Goal: Task Accomplishment & Management: Complete application form

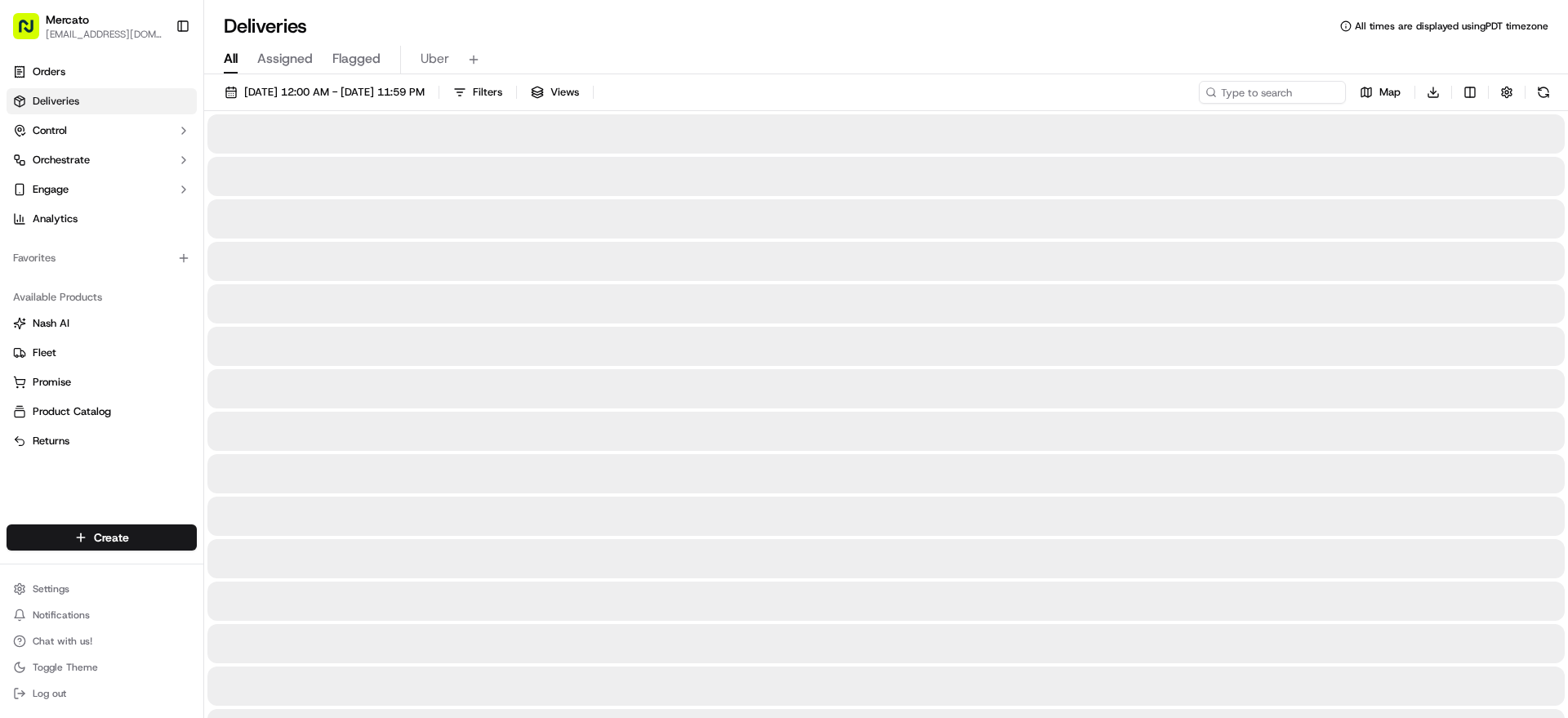
click at [177, 511] on html "Mercato [EMAIL_ADDRESS][DOMAIN_NAME] Toggle Sidebar Orders Deliveries Control O…" at bounding box center [784, 359] width 1568 height 718
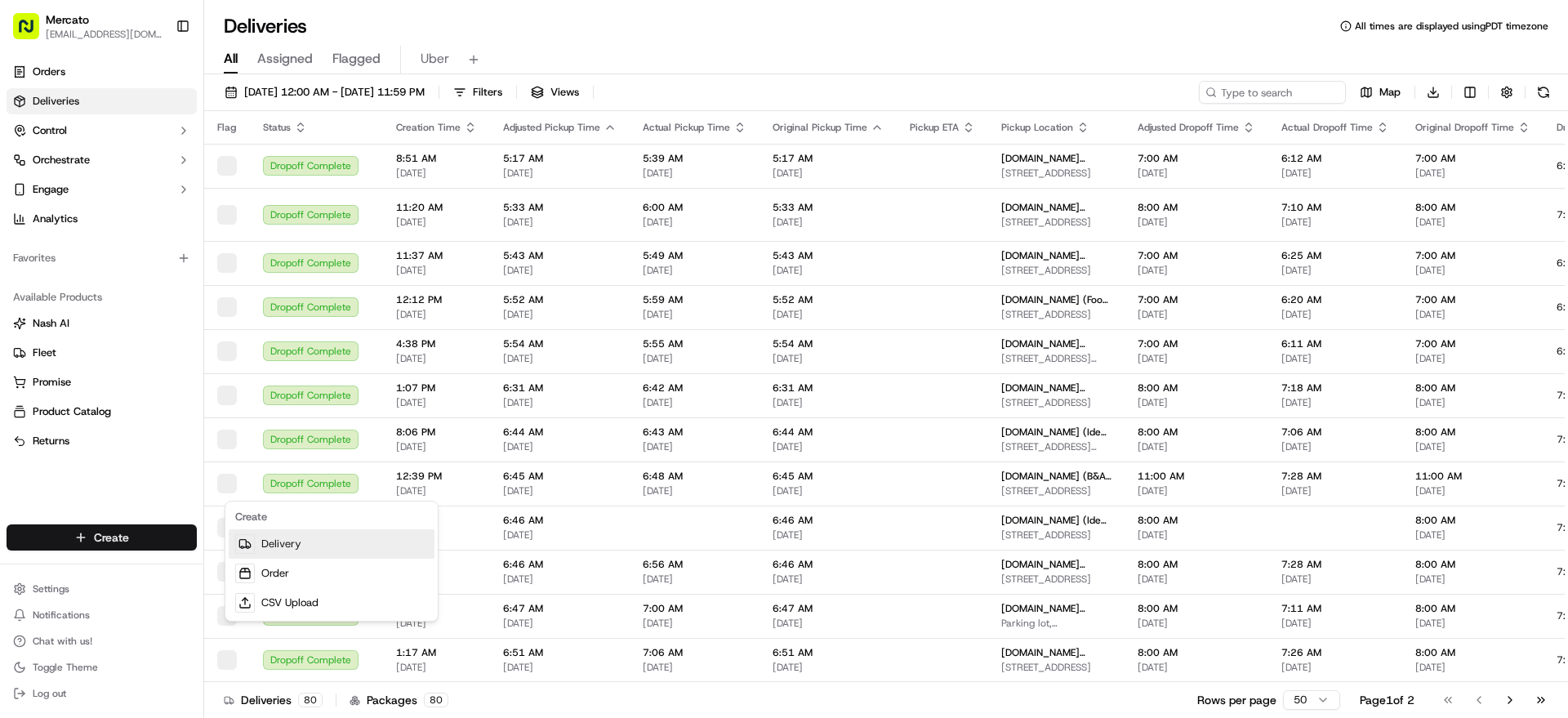
click at [315, 540] on link "Delivery" at bounding box center [331, 544] width 206 height 30
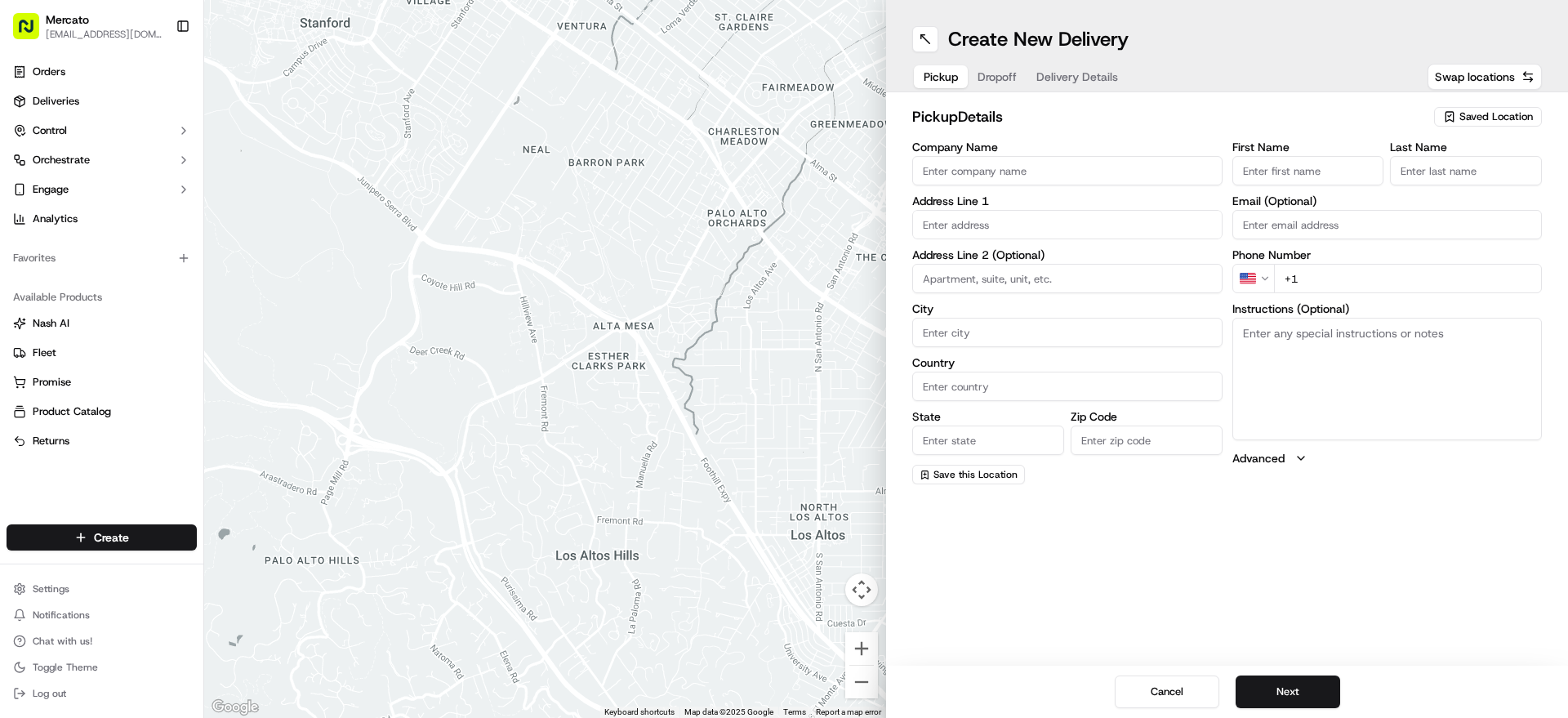
click at [1027, 186] on input "Company Name" at bounding box center [1067, 171] width 310 height 30
paste input "[DOMAIN_NAME] (Reading Terminal Market - Fulfillment Center)"
type input "[DOMAIN_NAME] (Reading Terminal Market - Fulfillment Center)"
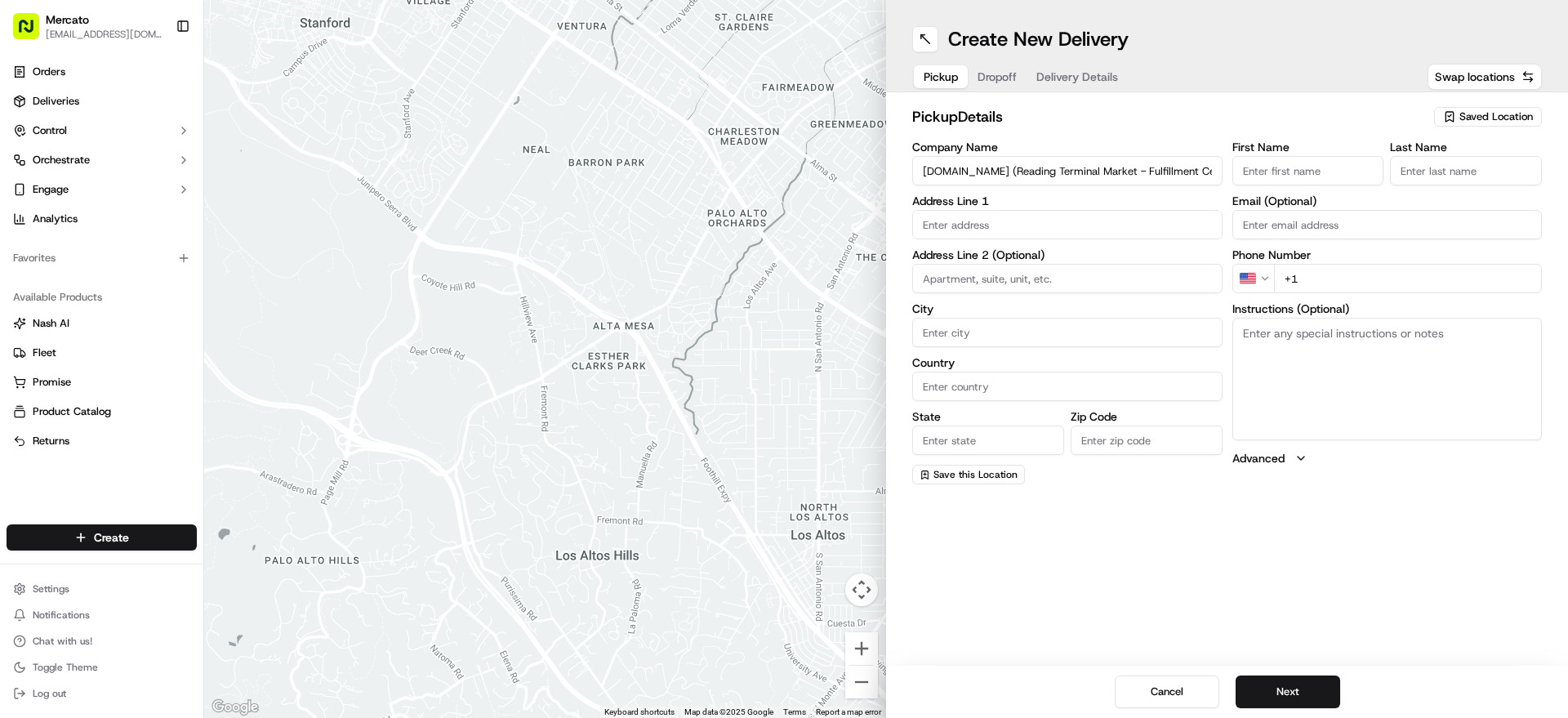
click at [991, 239] on input "text" at bounding box center [1067, 224] width 310 height 30
paste input "[STREET_ADDRESS]"
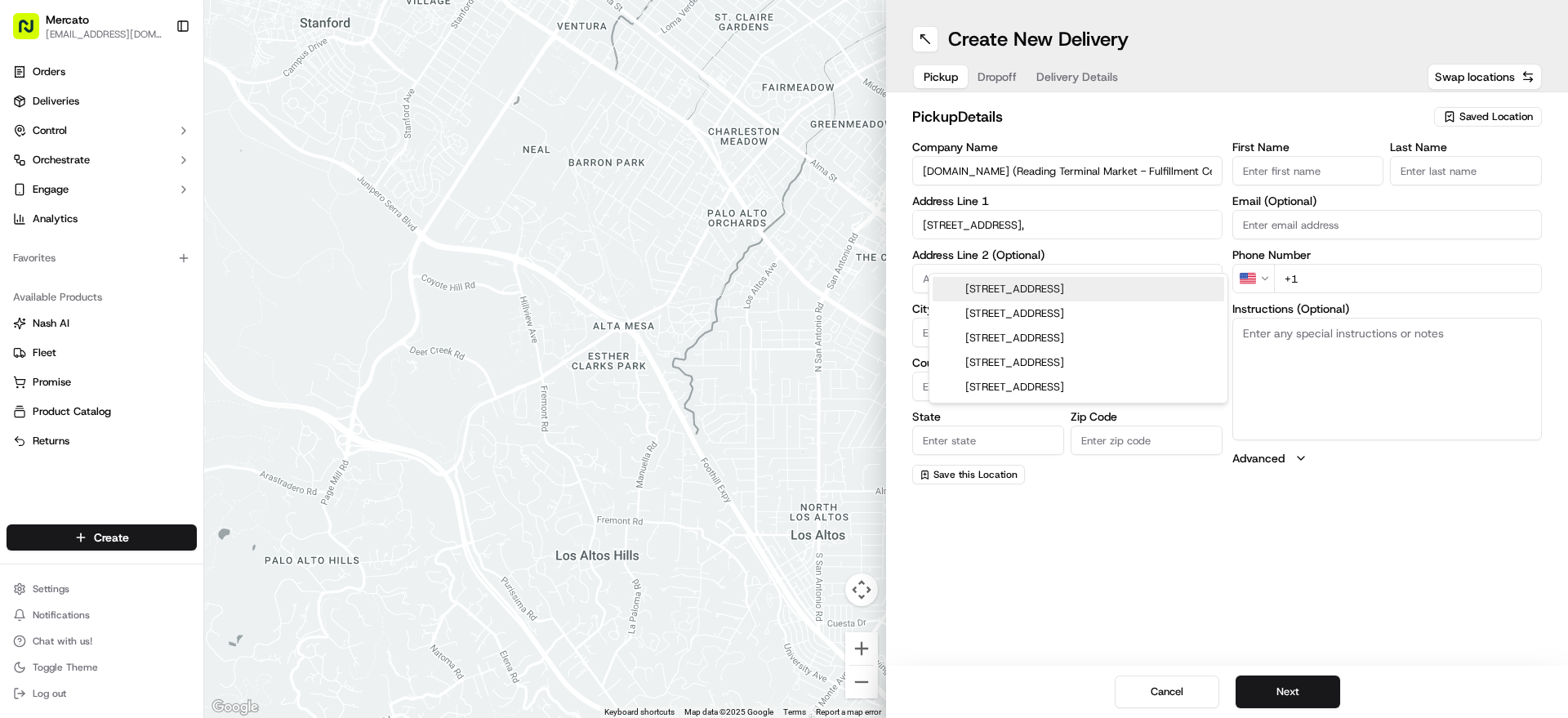
paste input "19107"
click at [1047, 281] on div "[STREET_ADDRESS]" at bounding box center [1078, 289] width 291 height 25
type input "[STREET_ADDRESS]"
type input "[GEOGRAPHIC_DATA]"
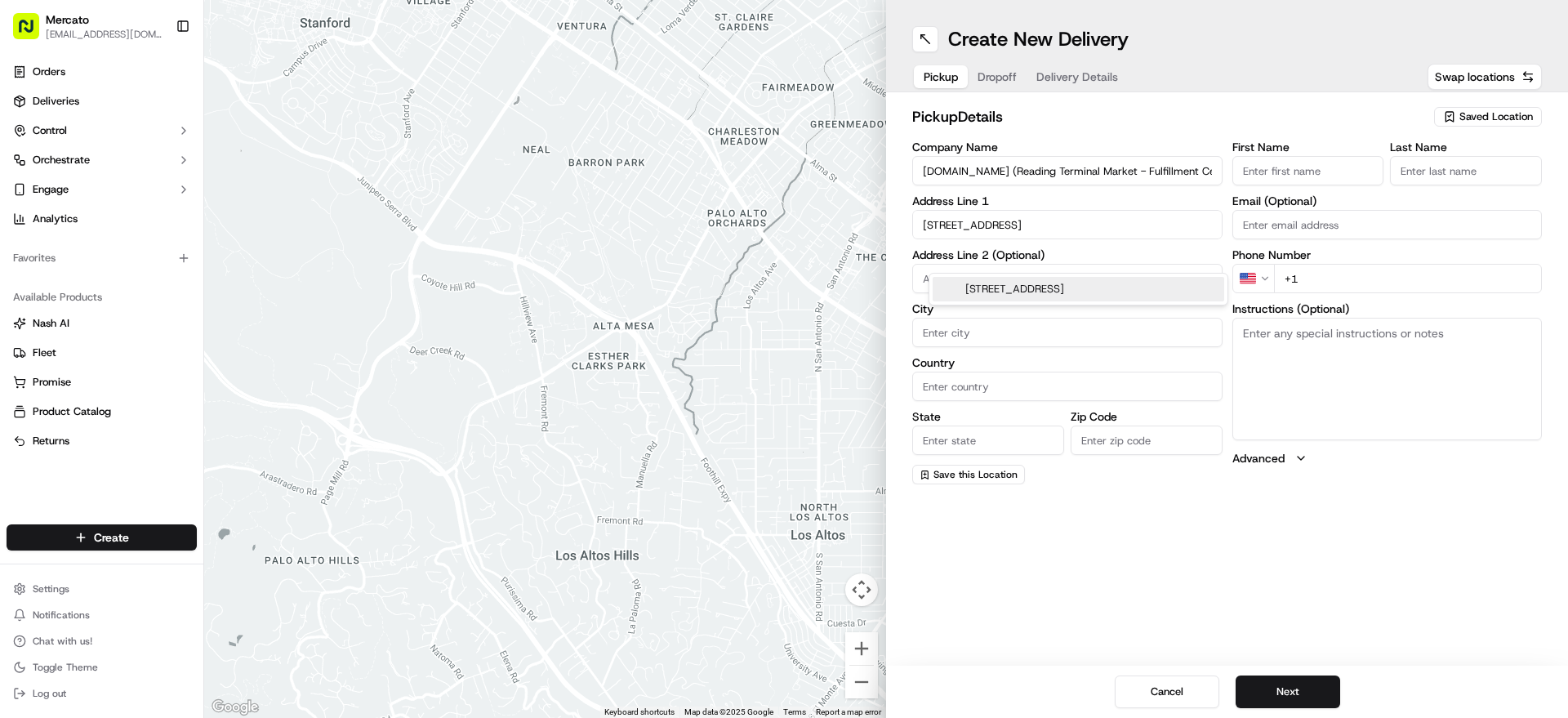
type input "PA"
type input "19107"
type input "[STREET_ADDRESS]"
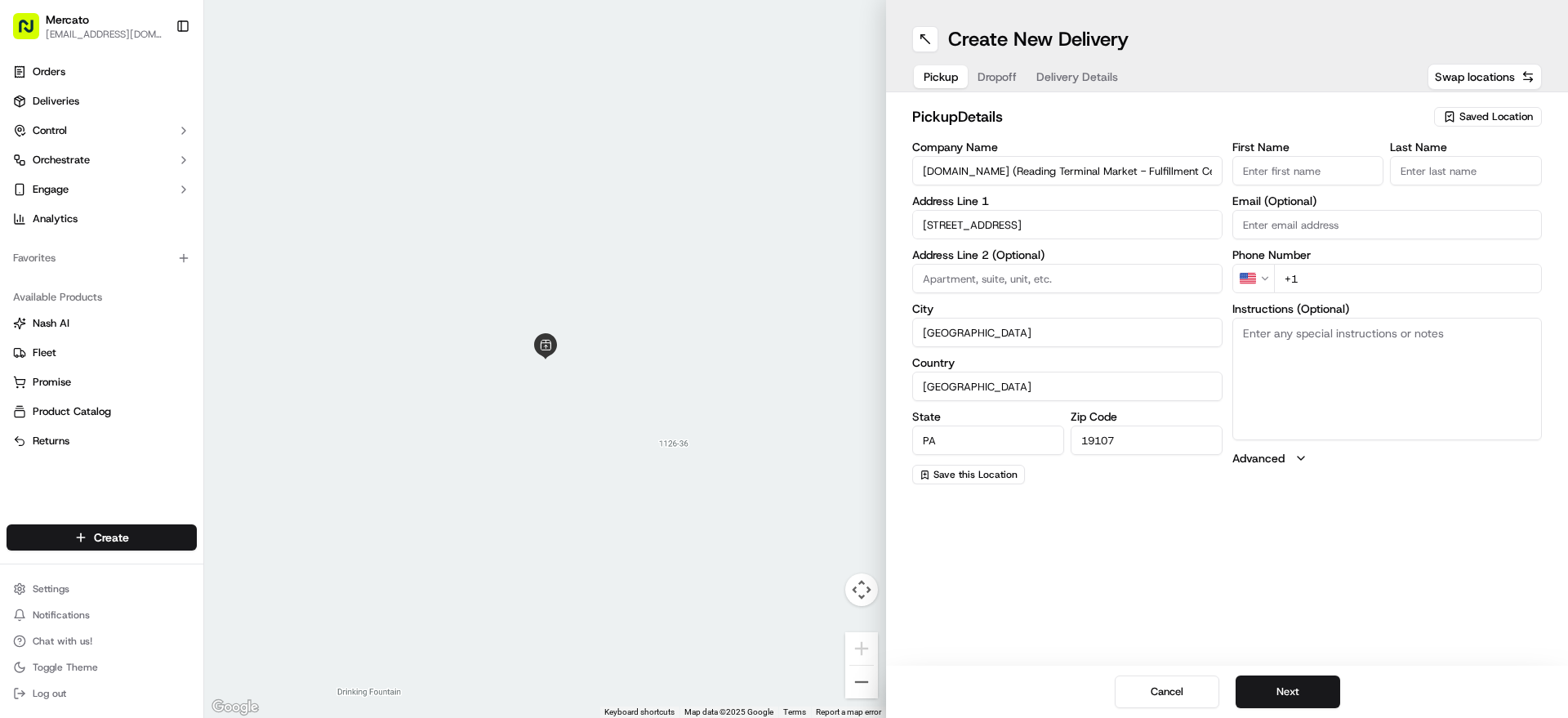
paste textarea "Please go inside [GEOGRAPHIC_DATA], on the [GEOGRAPHIC_DATA] side, visit the [G…"
click at [1381, 440] on textarea "Instructions (Optional)" at bounding box center [1387, 378] width 310 height 122
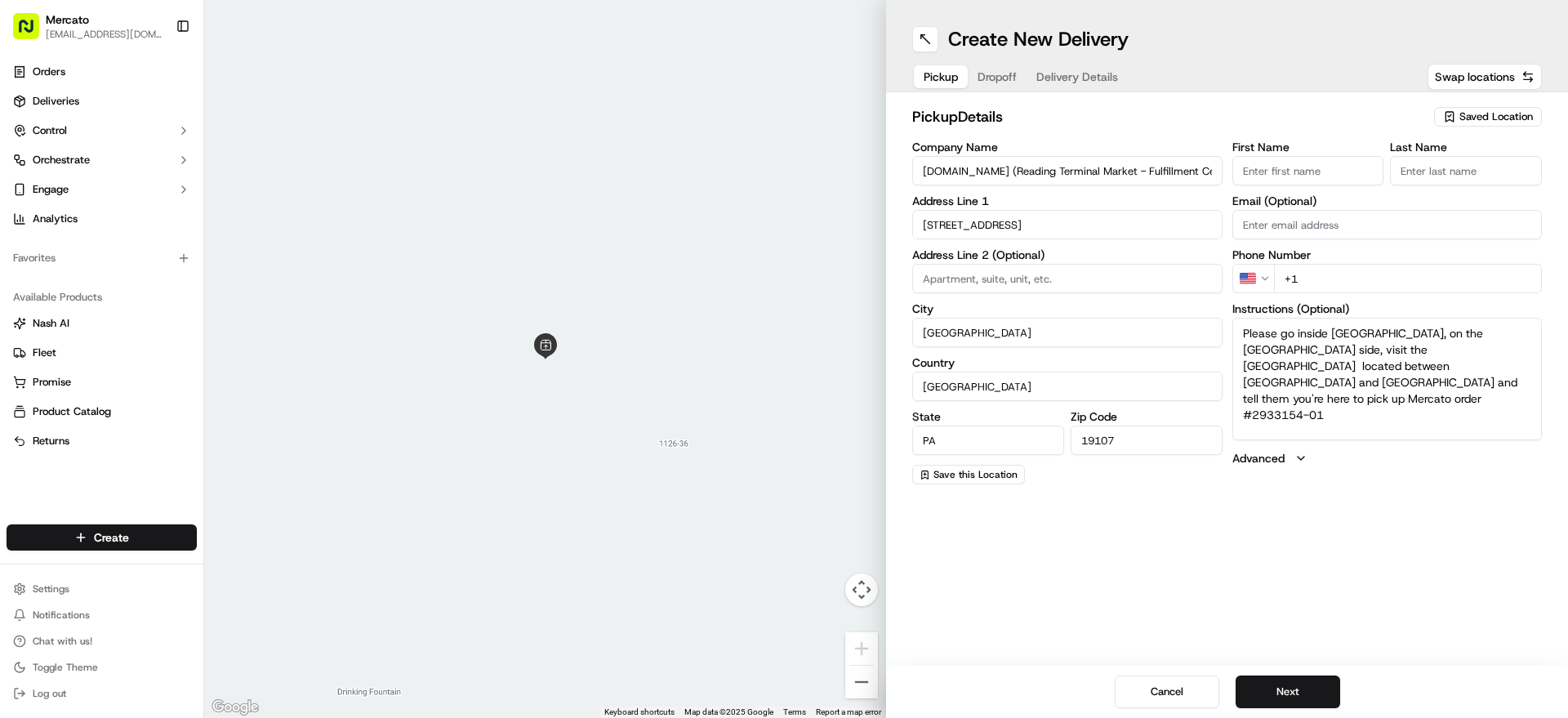
type textarea "Please go inside [GEOGRAPHIC_DATA], on the [GEOGRAPHIC_DATA] side, visit the [G…"
click at [1432, 293] on input "+1" at bounding box center [1408, 279] width 268 height 30
paste input "1 855 966 2725"
click at [1440, 293] on input "+1 1 855 966 2725" at bounding box center [1408, 279] width 268 height 30
type input "+1 1 855 966 2725"
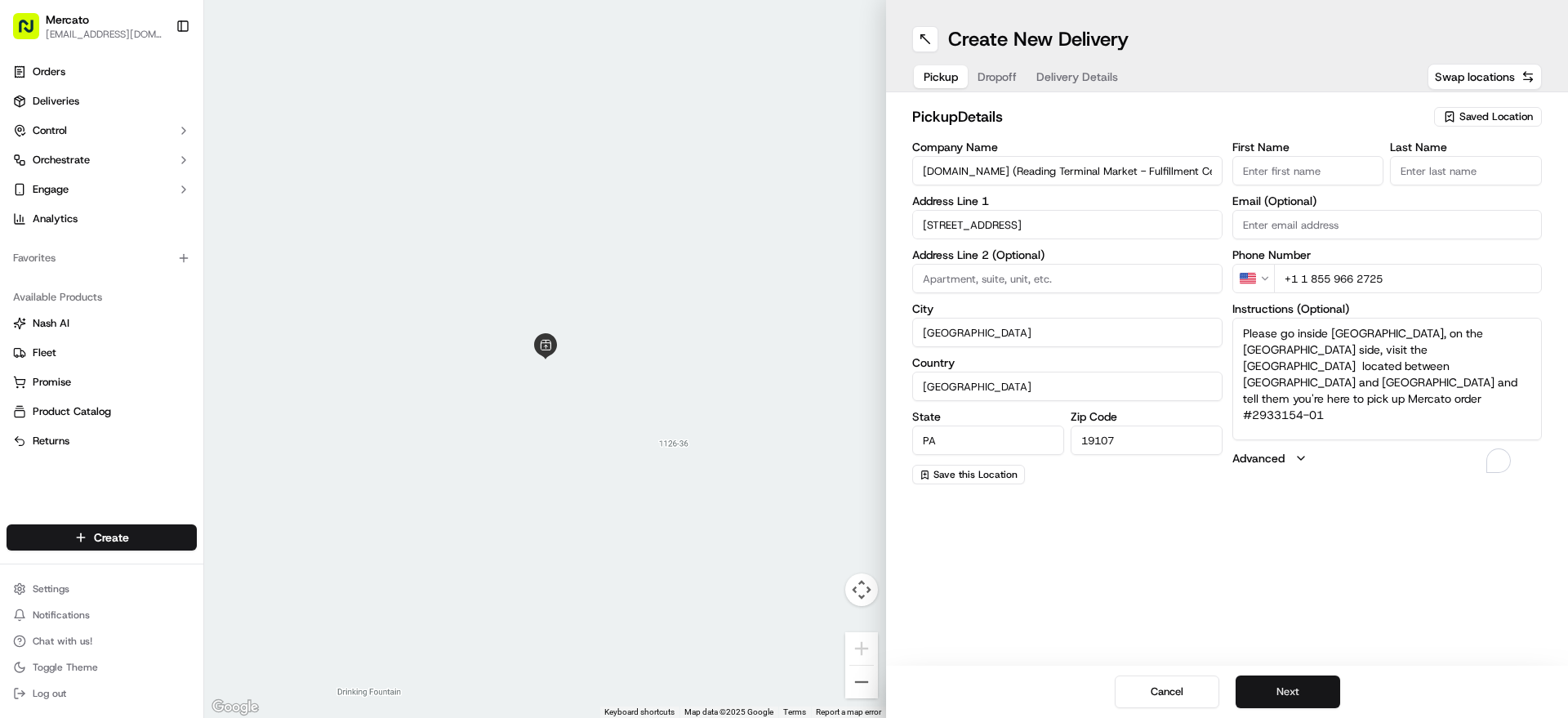
click at [1297, 676] on button "Next" at bounding box center [1288, 691] width 104 height 33
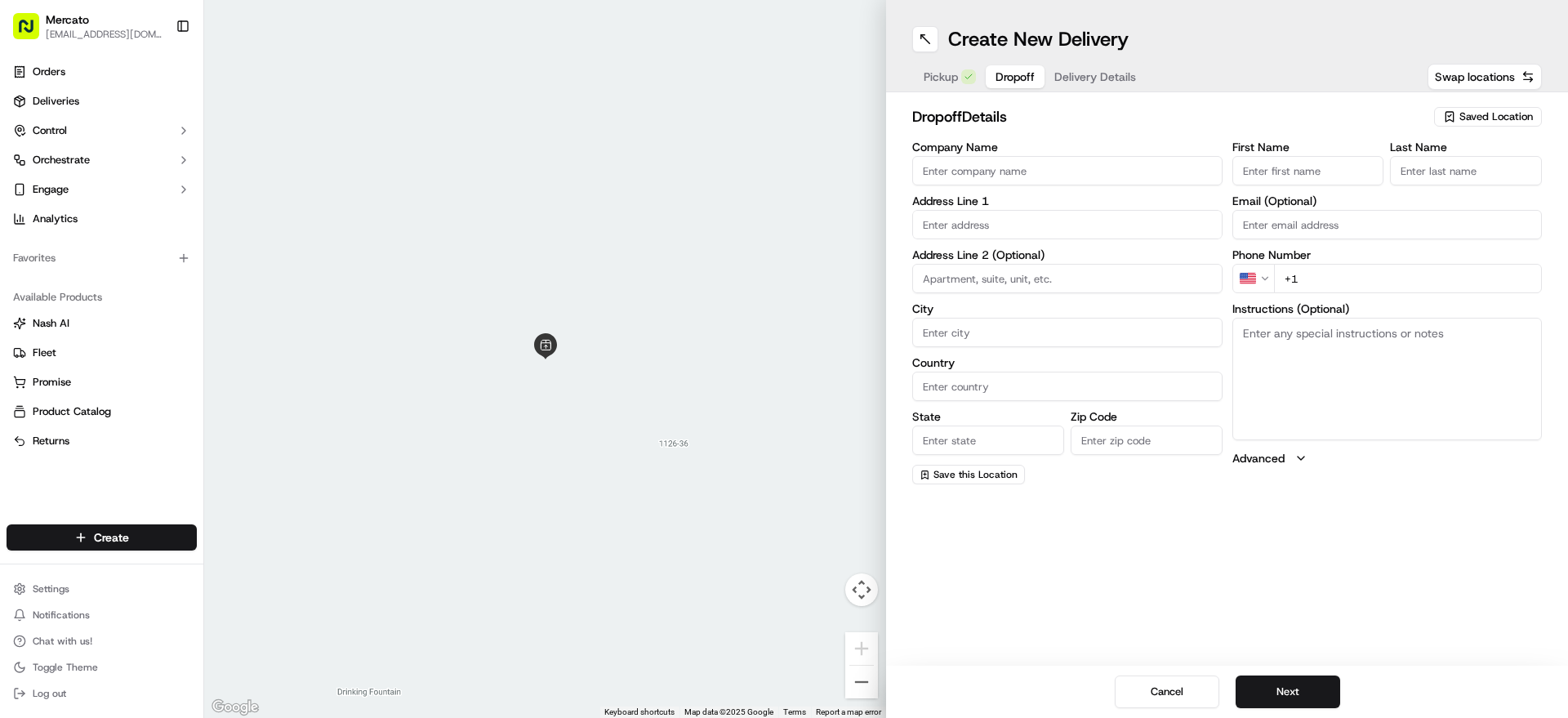
click at [1076, 239] on input "text" at bounding box center [1067, 224] width 310 height 30
paste input "[STREET_ADDRESS][PERSON_NAME]"
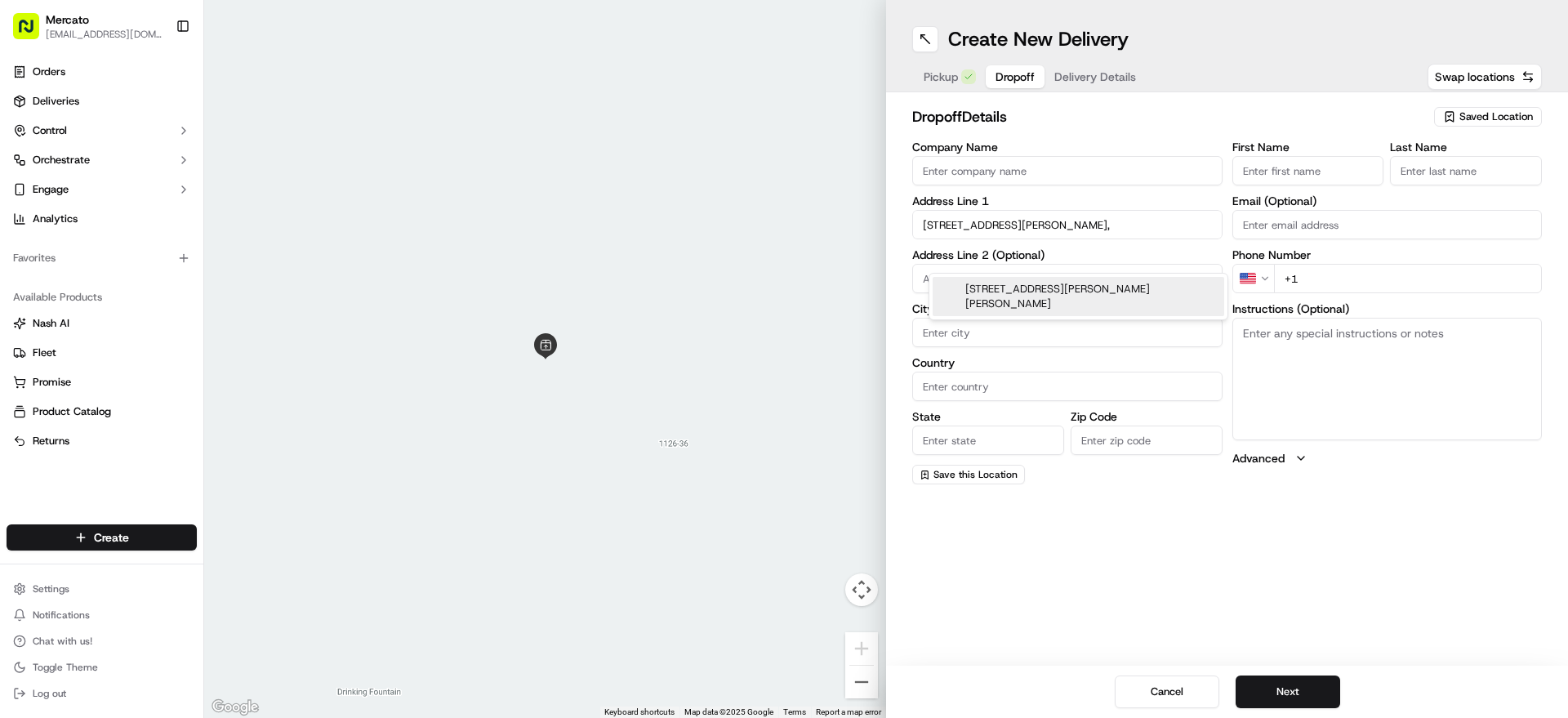
paste input "19027"
click at [1076, 293] on div "[STREET_ADDRESS][PERSON_NAME][PERSON_NAME]" at bounding box center [1078, 296] width 291 height 39
type input "[STREET_ADDRESS][PERSON_NAME][PERSON_NAME]"
type input "[PERSON_NAME][GEOGRAPHIC_DATA]"
type input "[GEOGRAPHIC_DATA]"
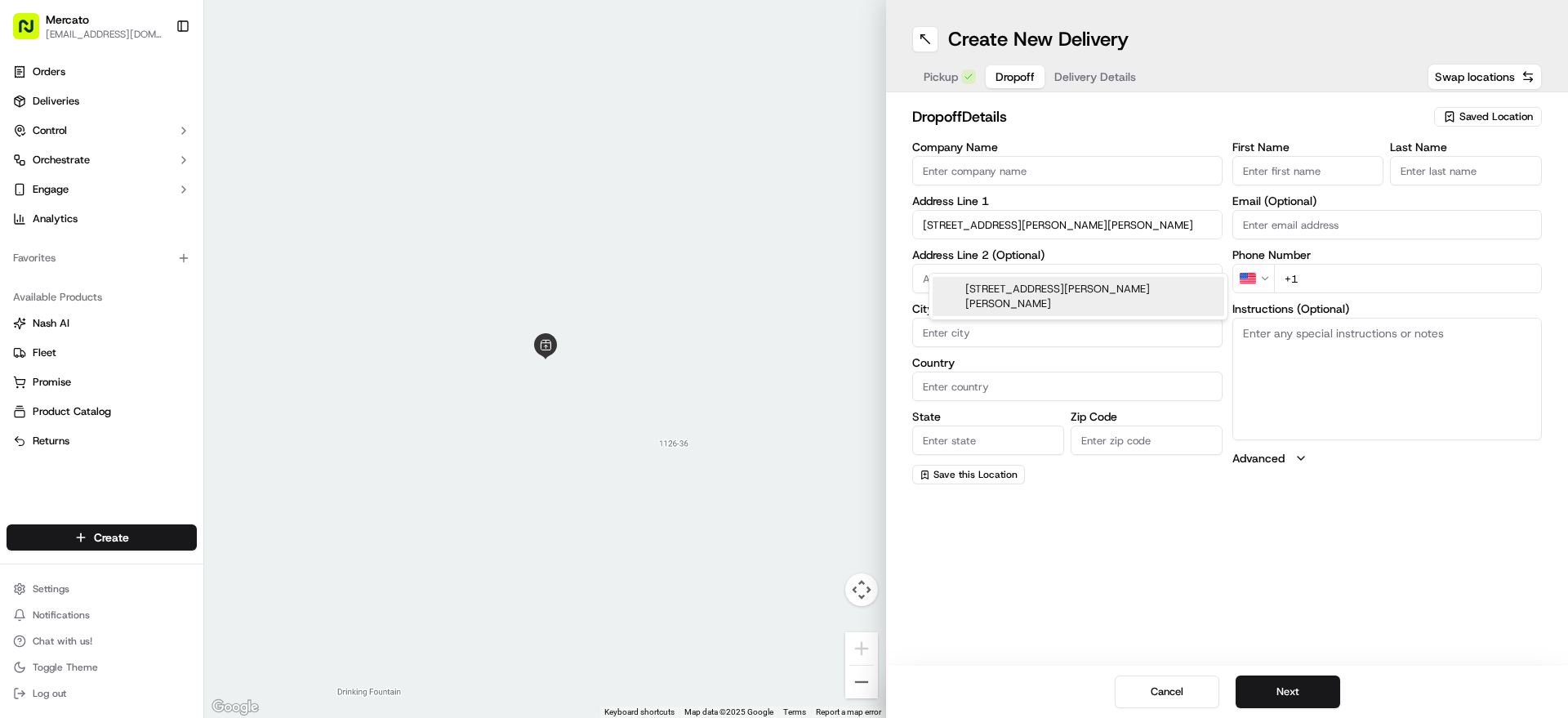
type input "PA"
type input "19027"
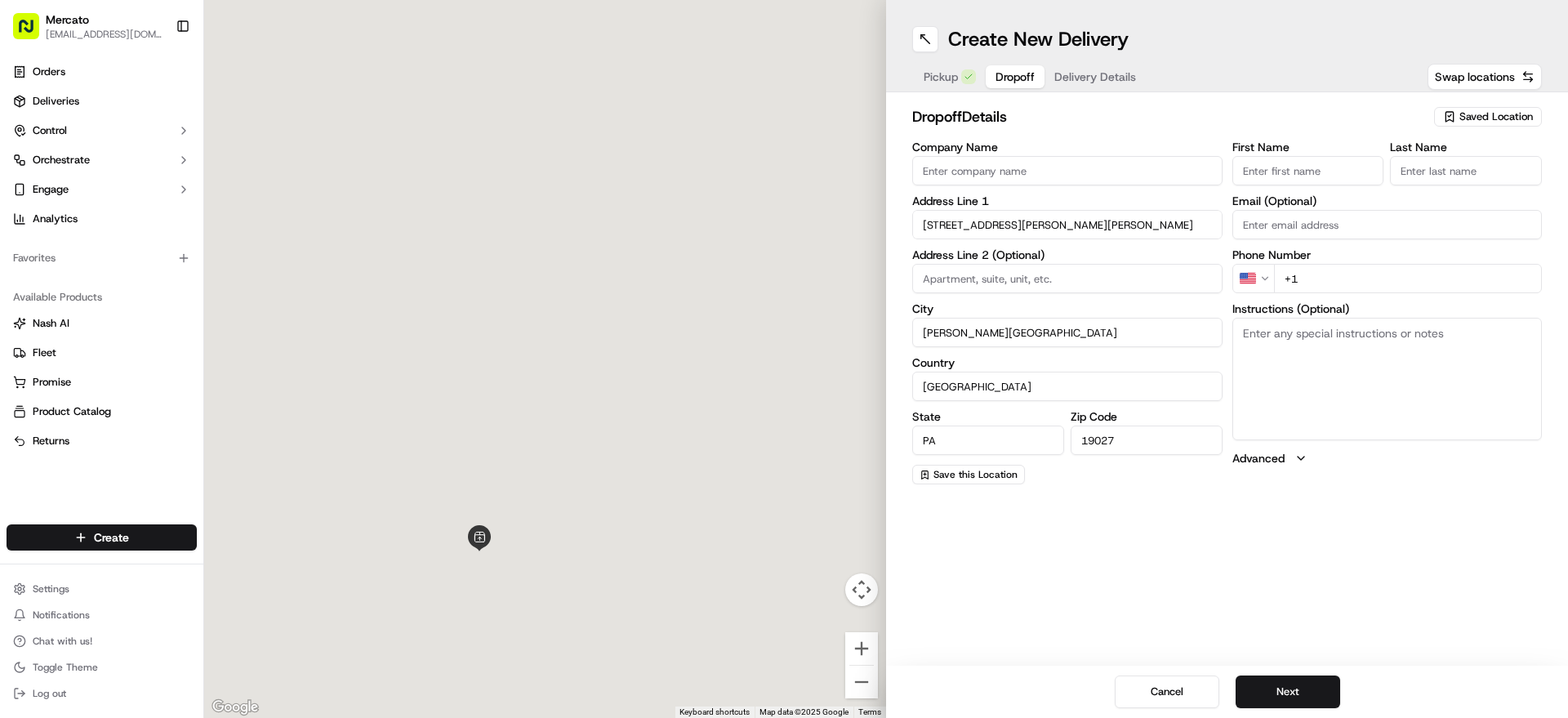
type input "[STREET_ADDRESS][PERSON_NAME]"
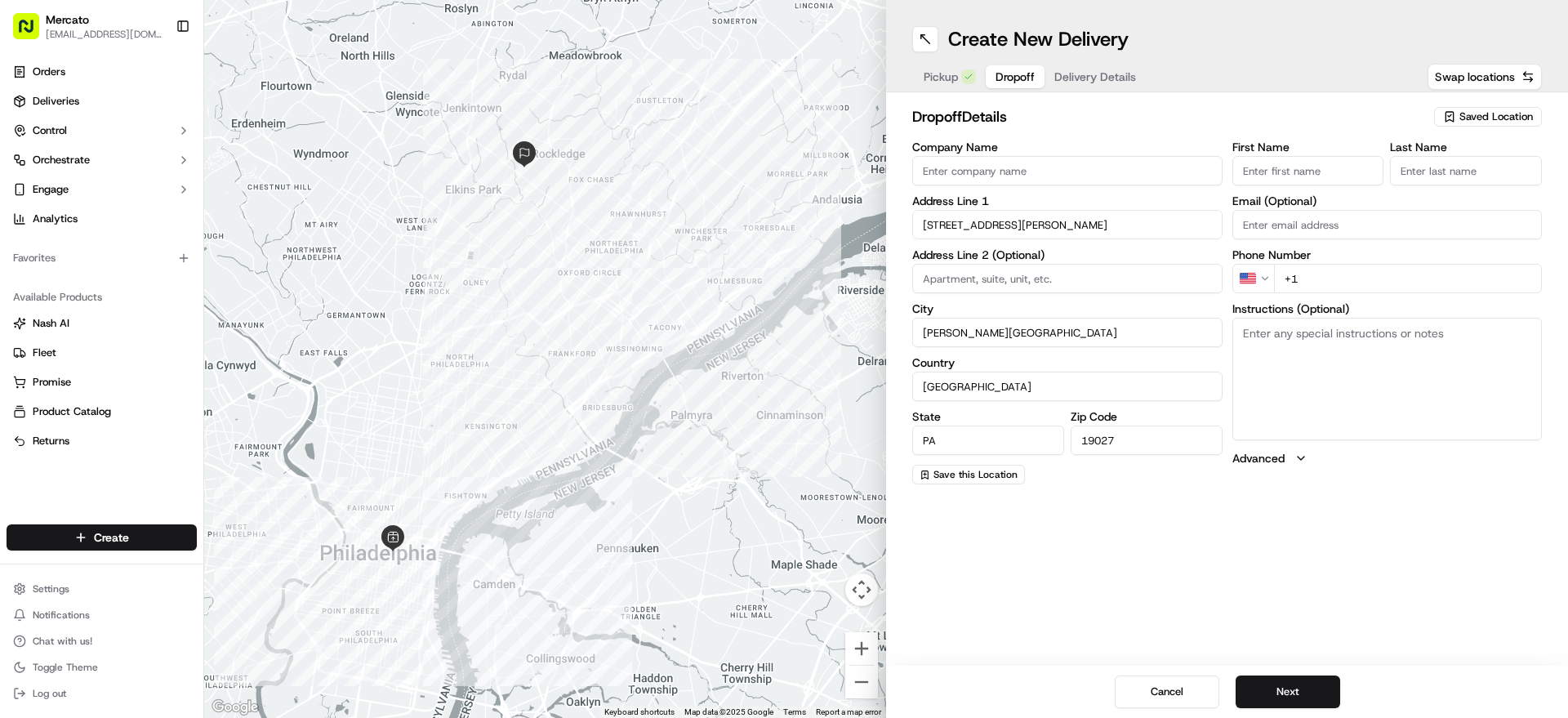
paste input "[PERSON_NAME]"
click at [1293, 186] on input "First Name" at bounding box center [1308, 171] width 152 height 30
type input "[PERSON_NAME]"
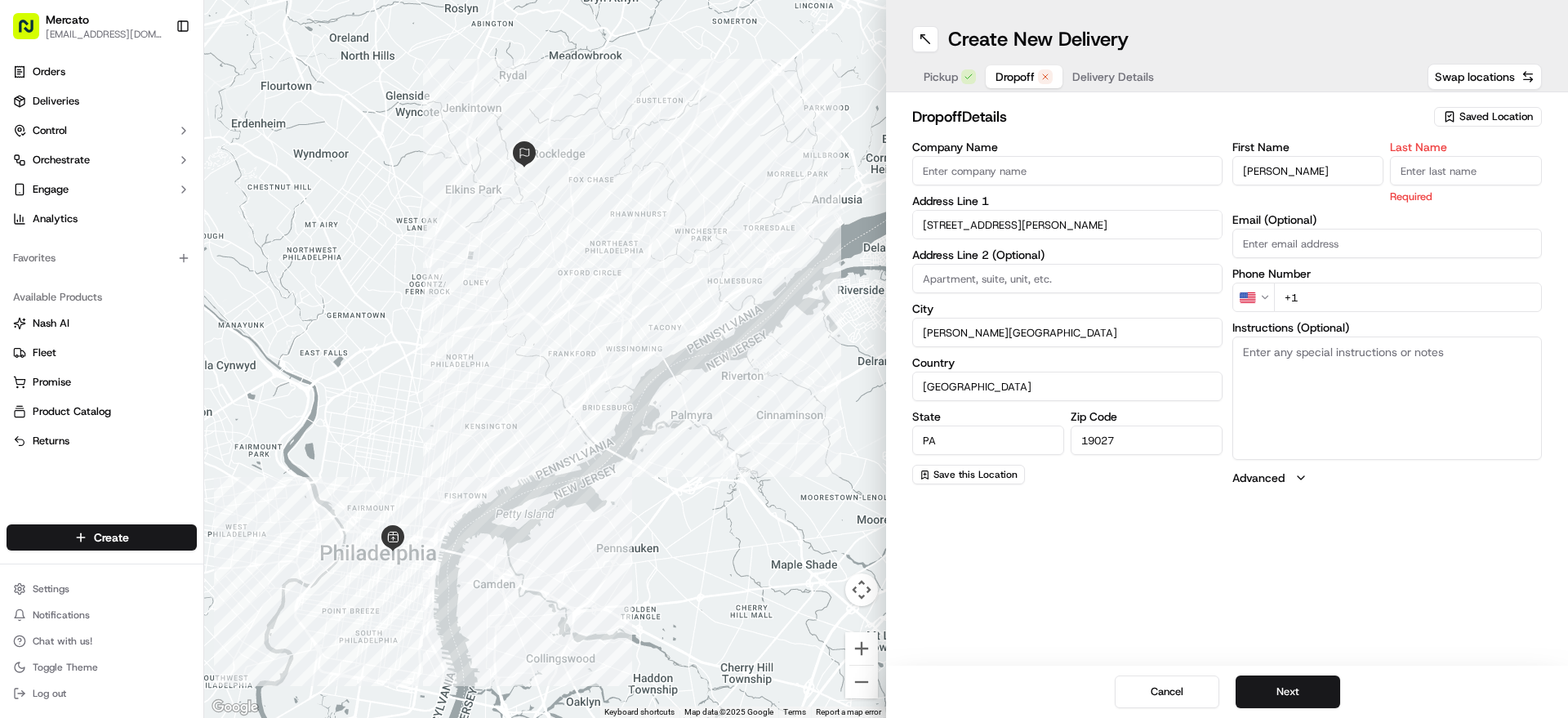
click at [1470, 186] on input "Last Name" at bounding box center [1466, 171] width 152 height 30
paste input "White"
type input "White"
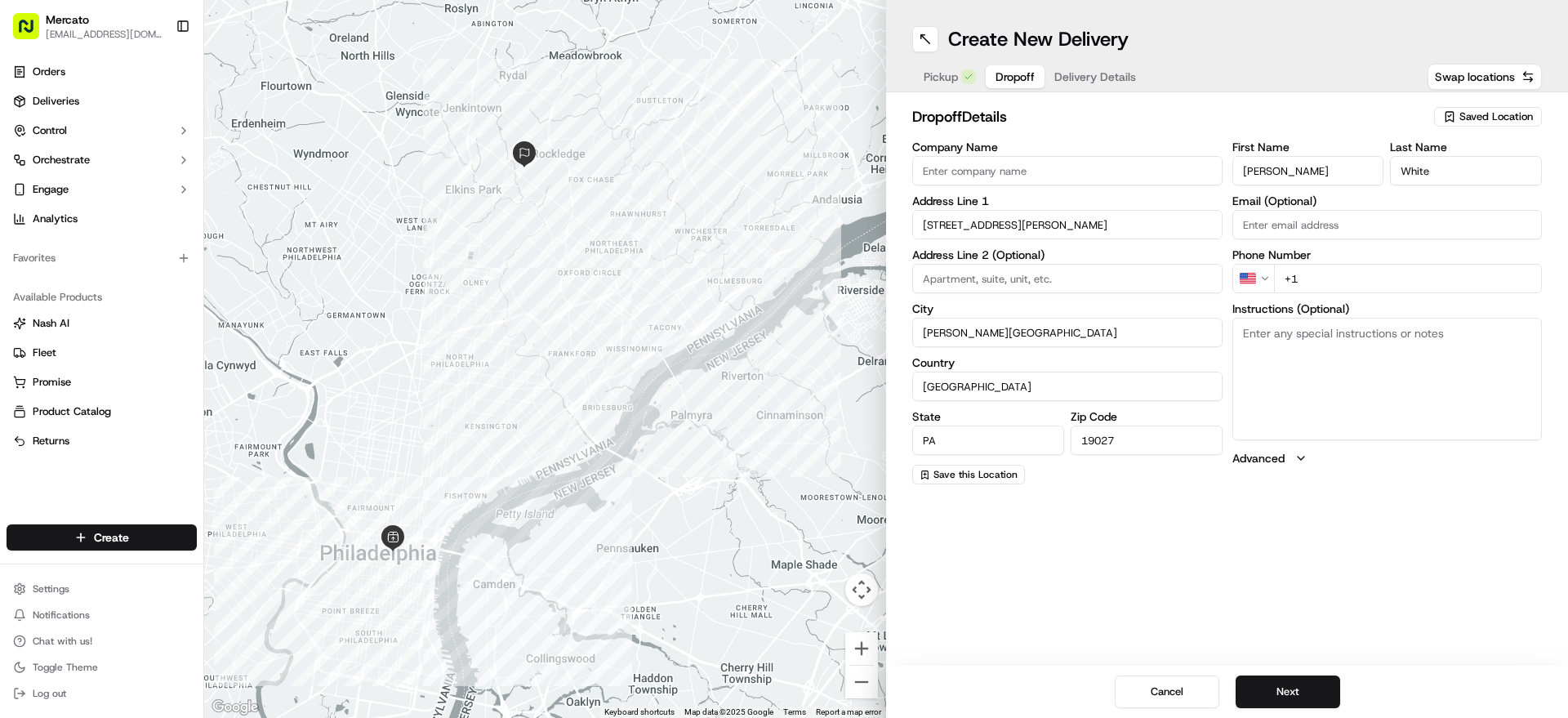
click at [1385, 334] on div "First Name [PERSON_NAME] Last Name White Email (Optional) Phone Number US +1 In…" at bounding box center [1387, 312] width 310 height 343
click at [1392, 293] on input "+1" at bounding box center [1408, 279] width 268 height 30
paste input "1 215 518 4784"
type input "+1 1 215 518 4784"
paste textarea "Mention you are here with Mercato. Please call/text [PERSON_NAME] at [PHONE_NUM…"
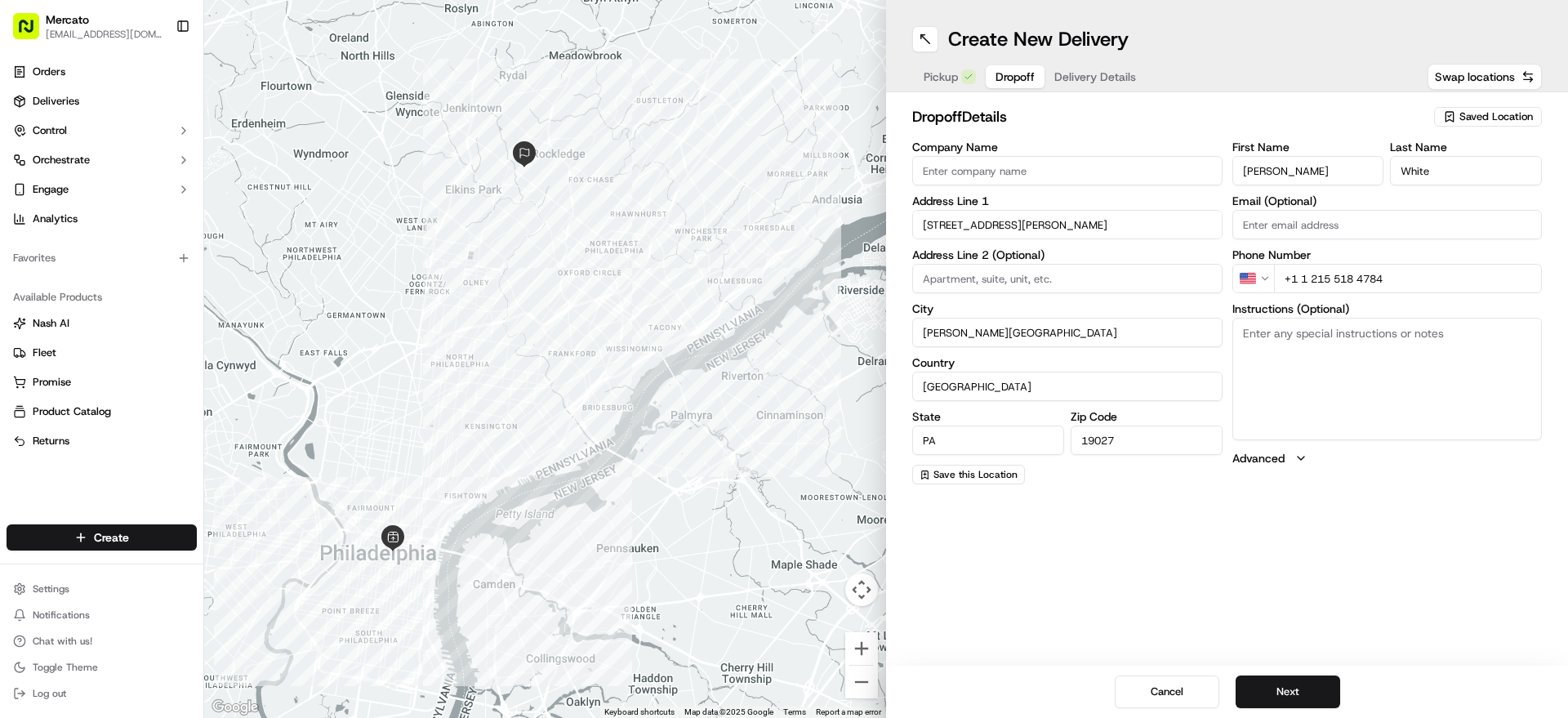
click at [1354, 428] on textarea "Instructions (Optional)" at bounding box center [1387, 378] width 310 height 122
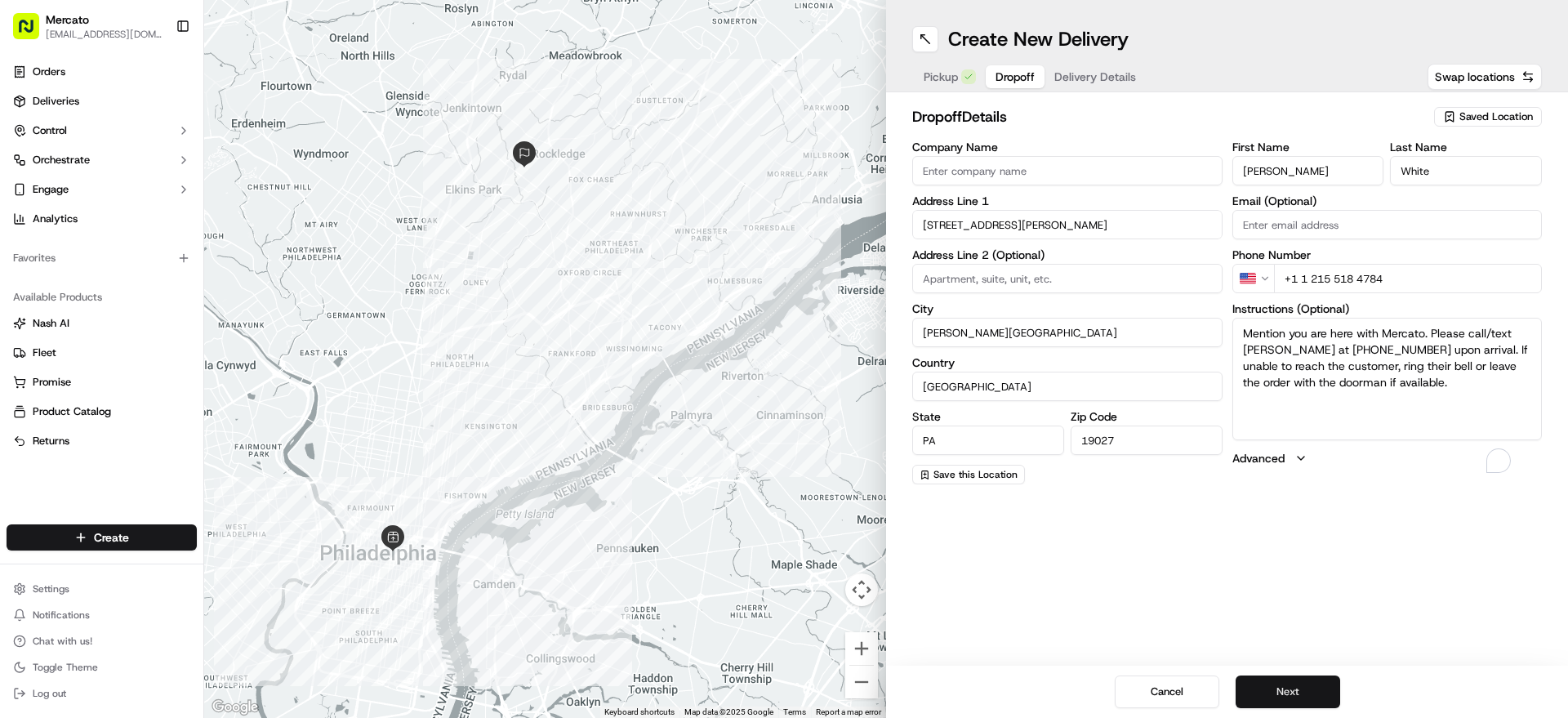
type textarea "Mention you are here with Mercato. Please call/text [PERSON_NAME] at [PHONE_NUM…"
click at [1297, 675] on button "Next" at bounding box center [1288, 691] width 104 height 33
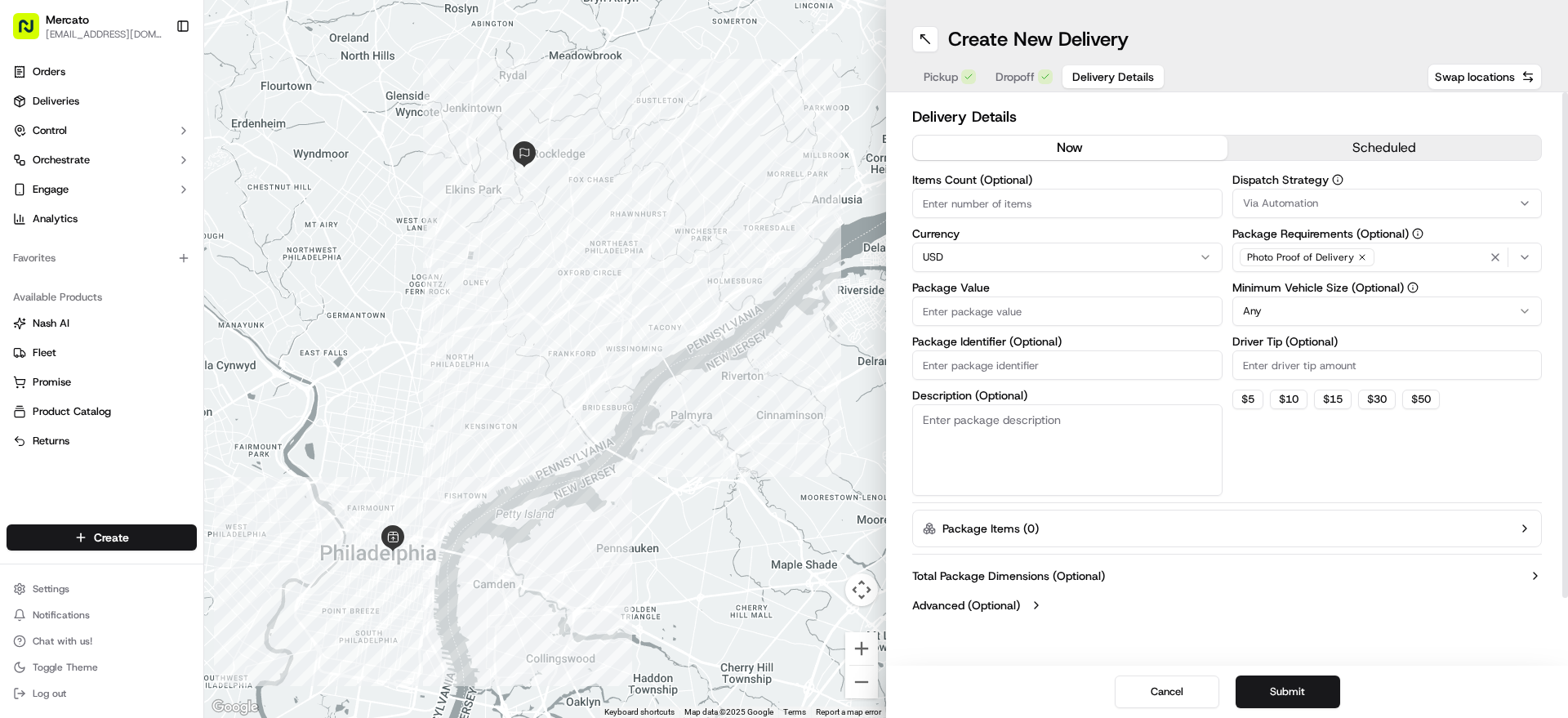
click at [992, 379] on input "Package Identifier (Optional)" at bounding box center [1067, 365] width 310 height 30
paste input "Order #2933154"
type input "Order #2933154"
paste input "114.71"
click at [1059, 326] on input "Package Value" at bounding box center [1067, 311] width 310 height 30
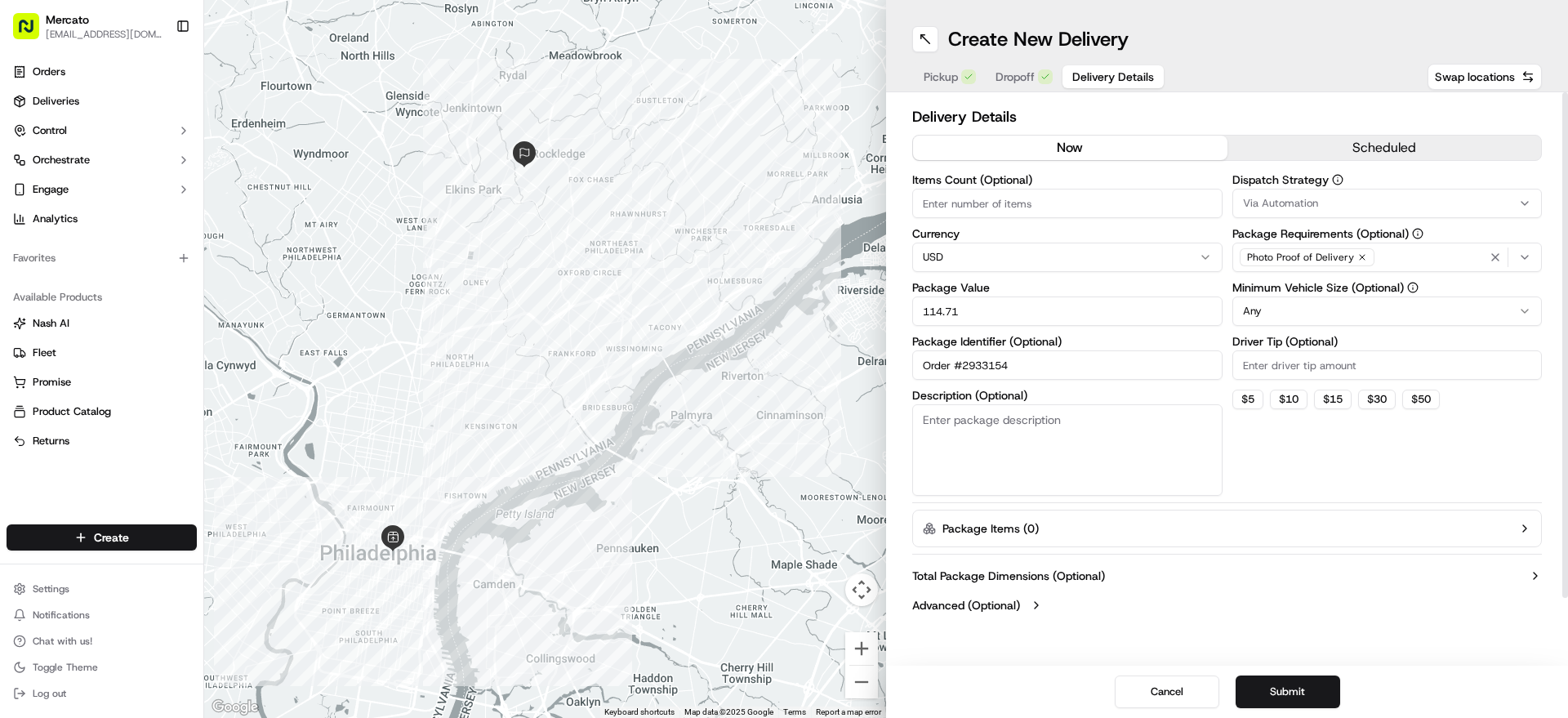
type input "114.71"
click at [1290, 379] on input "Driver Tip (Optional)" at bounding box center [1387, 365] width 310 height 30
paste input "11.88"
type input "11.88"
click at [1292, 494] on div "Dispatch Strategy Via Automation Package Requirements (Optional) Photo Proof of…" at bounding box center [1387, 335] width 310 height 322
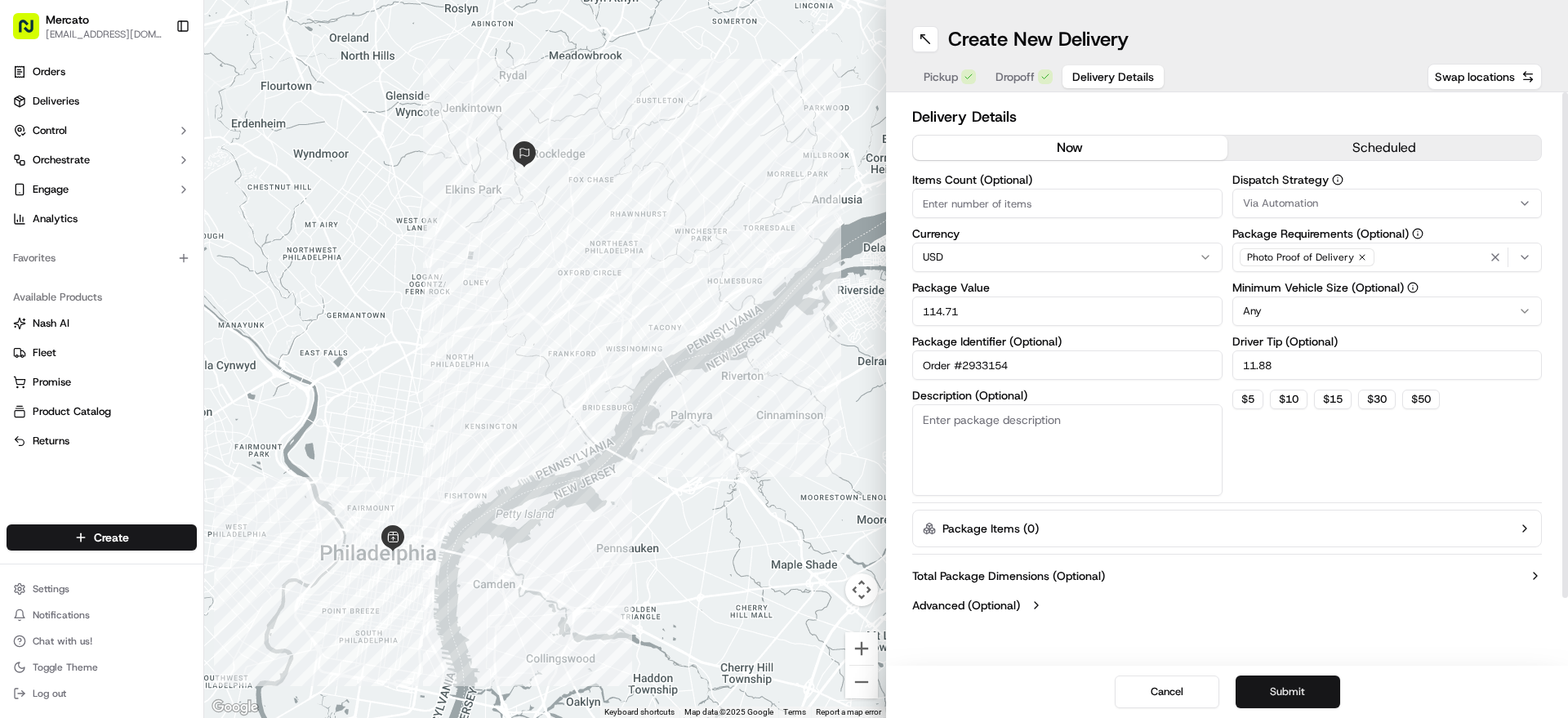
click at [1304, 689] on button "Submit" at bounding box center [1288, 691] width 104 height 33
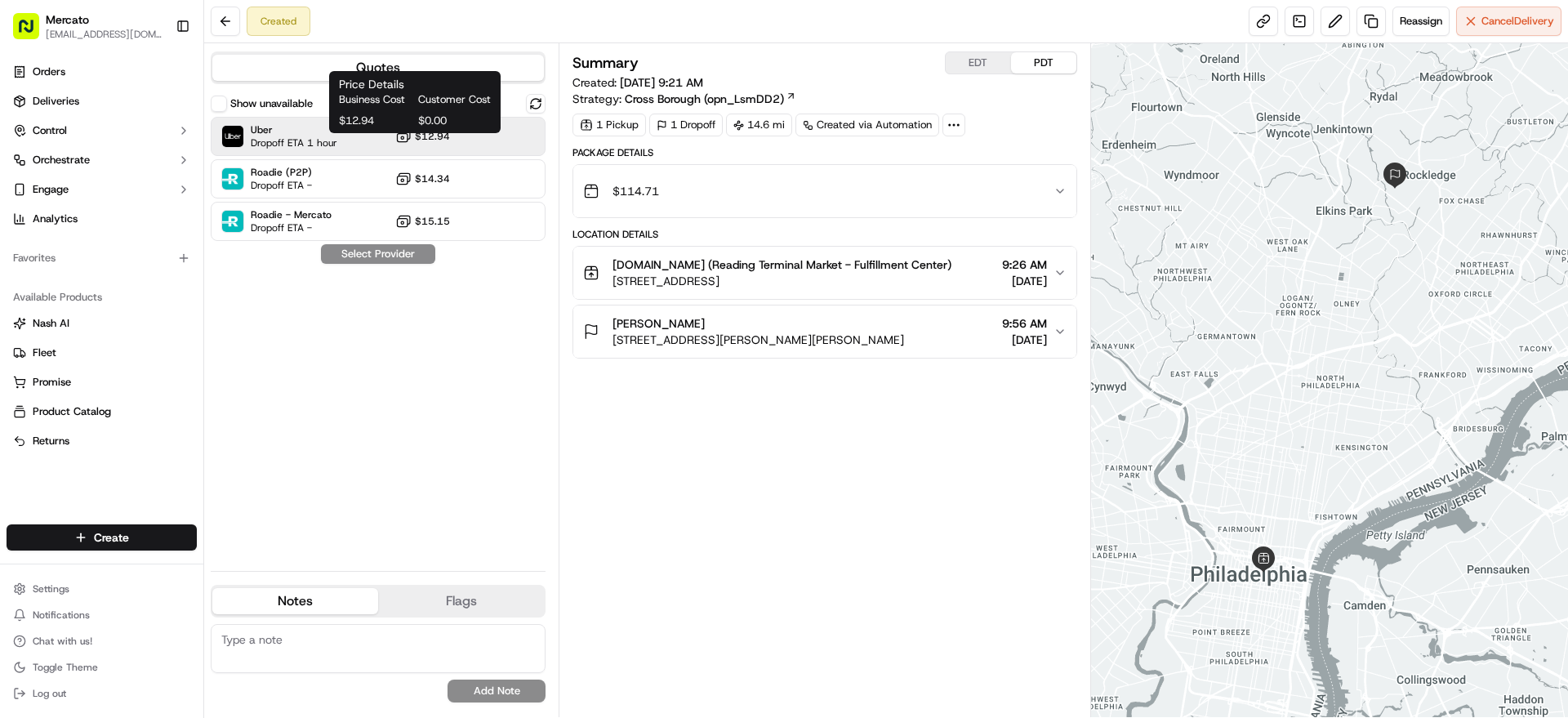
click at [415, 145] on button "$12.94" at bounding box center [422, 136] width 55 height 16
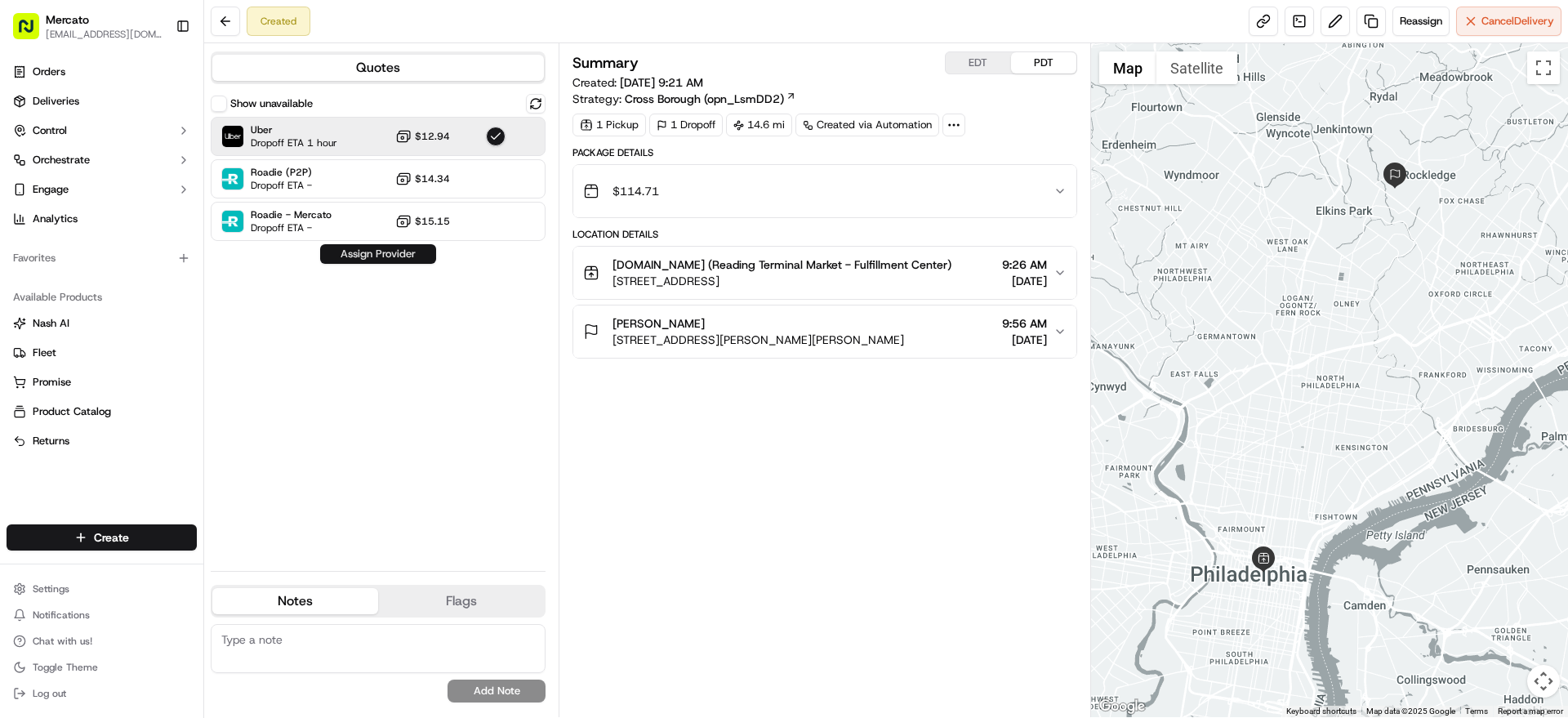
click at [429, 264] on button "Assign Provider" at bounding box center [378, 254] width 116 height 20
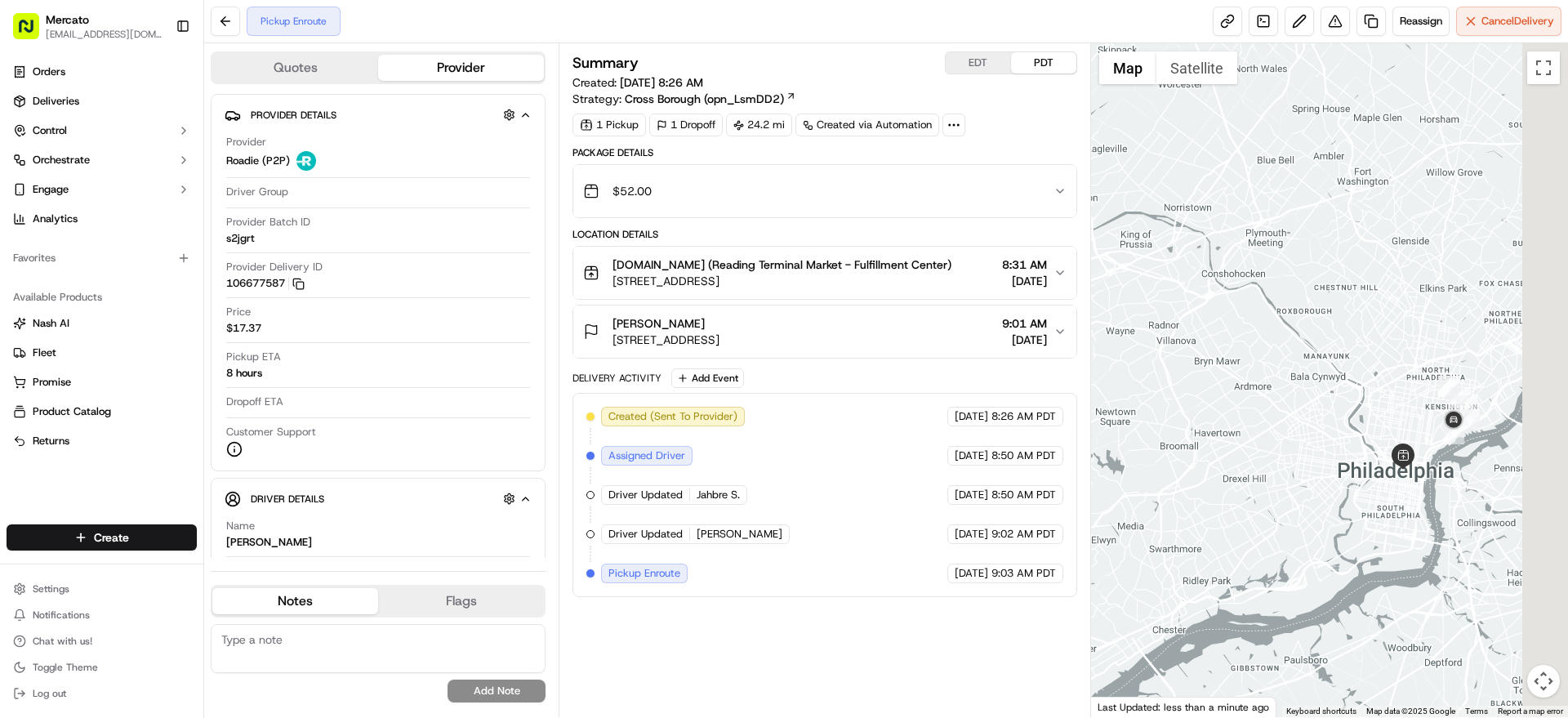
click at [1293, 305] on div at bounding box center [1330, 380] width 478 height 673
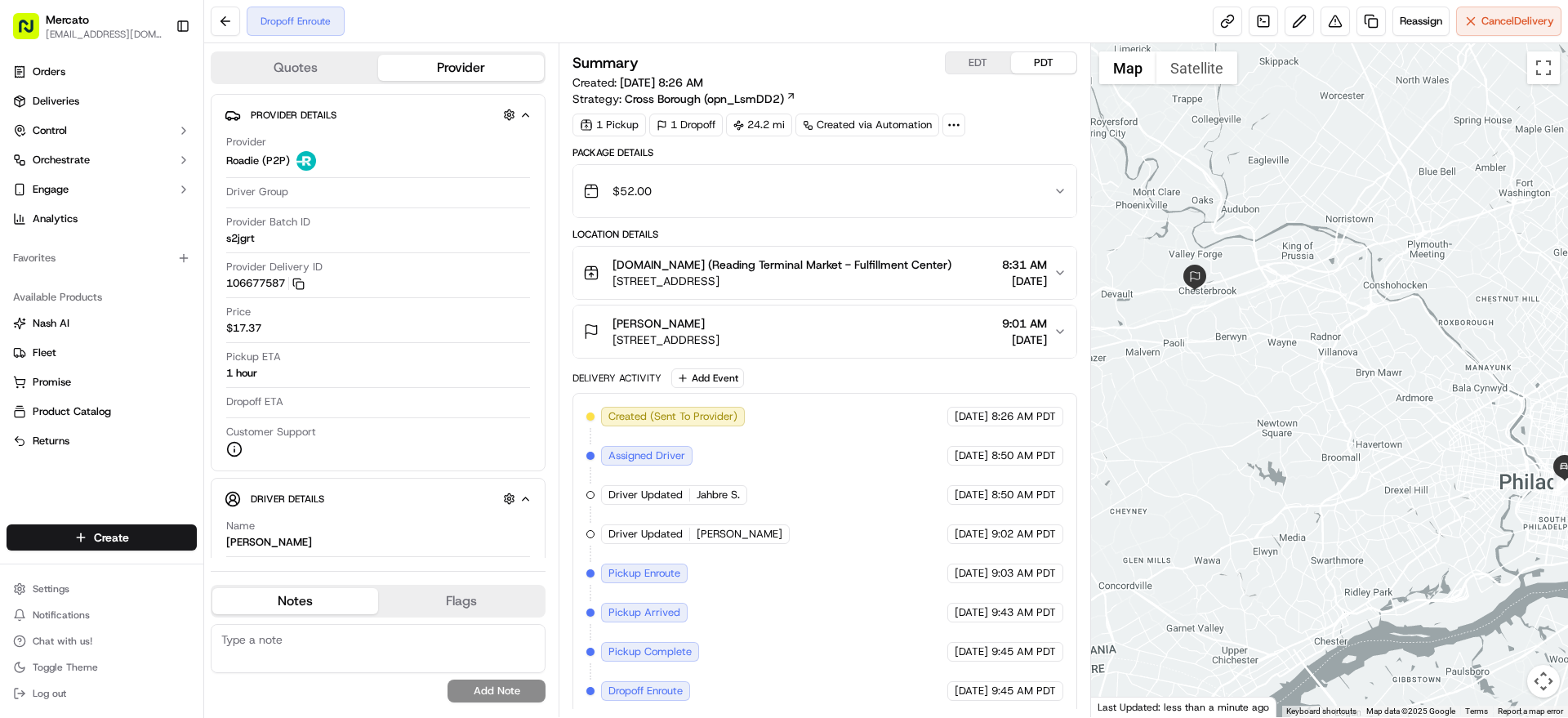
drag, startPoint x: 1155, startPoint y: 290, endPoint x: 1017, endPoint y: 328, distance: 143.1
click at [1345, 306] on div at bounding box center [1330, 380] width 478 height 673
